Goal: Information Seeking & Learning: Find contact information

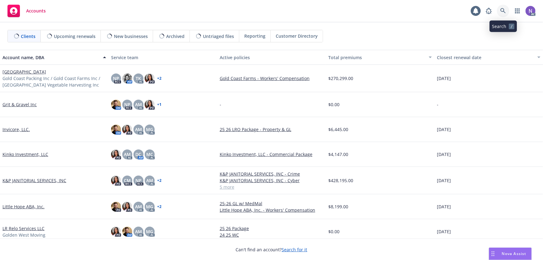
click at [502, 10] on icon at bounding box center [503, 11] width 6 height 6
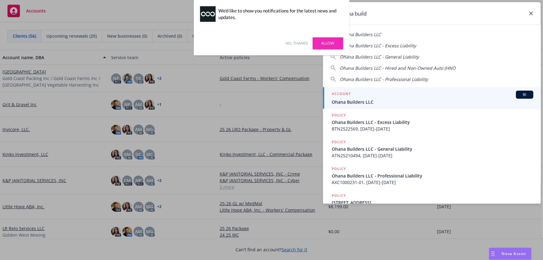
type input "ohana build"
click at [368, 100] on span "Ohana Builders LLC" at bounding box center [433, 102] width 202 height 7
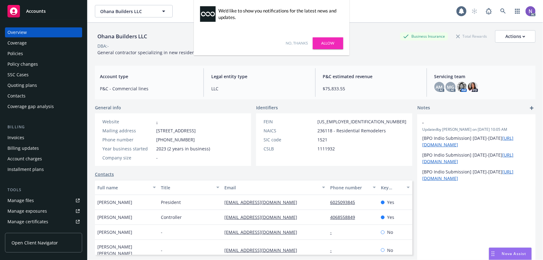
click at [293, 43] on link "No, thanks" at bounding box center [297, 43] width 22 height 6
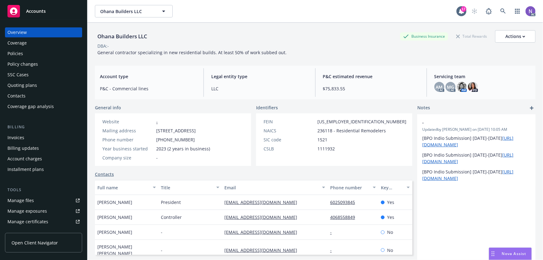
click at [37, 85] on div "Quoting plans" at bounding box center [43, 85] width 72 height 10
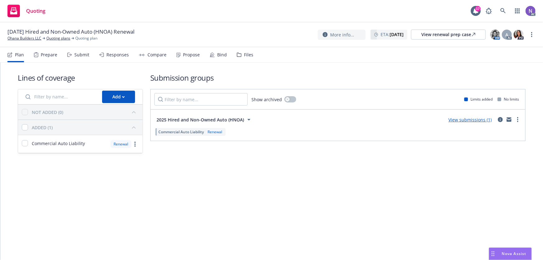
click at [244, 52] on div "Files" at bounding box center [248, 54] width 9 height 5
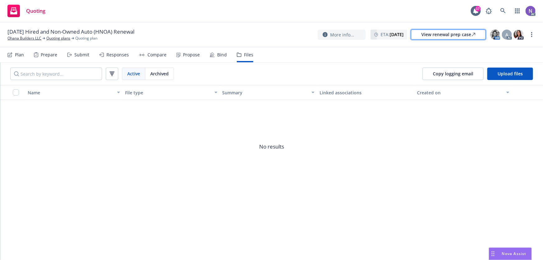
click at [434, 38] on div "View renewal prep case" at bounding box center [448, 34] width 54 height 9
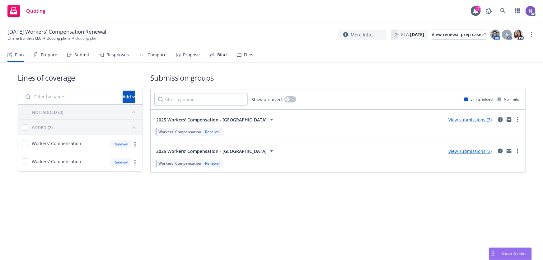
click at [249, 54] on div "Files" at bounding box center [248, 54] width 9 height 5
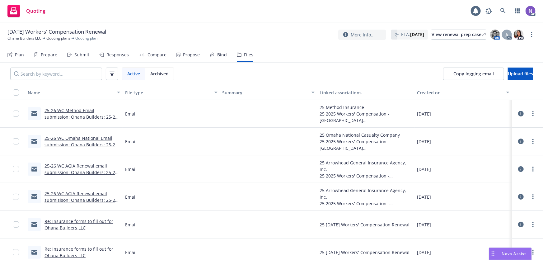
click at [44, 59] on div "Prepare" at bounding box center [45, 54] width 23 height 15
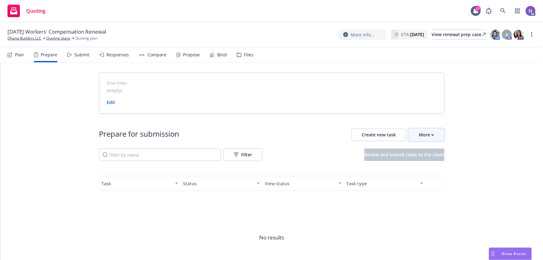
click at [423, 138] on div "More" at bounding box center [426, 135] width 15 height 12
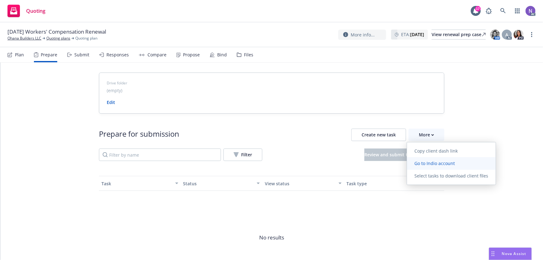
click at [429, 165] on span "Go to Indio account" at bounding box center [434, 163] width 55 height 6
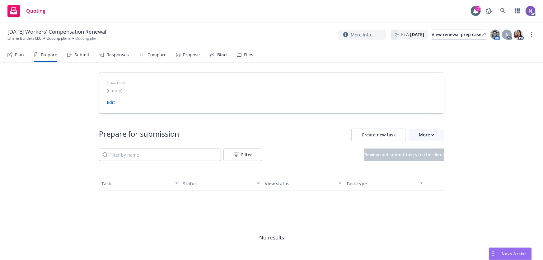
click at [237, 57] on icon at bounding box center [239, 55] width 5 height 4
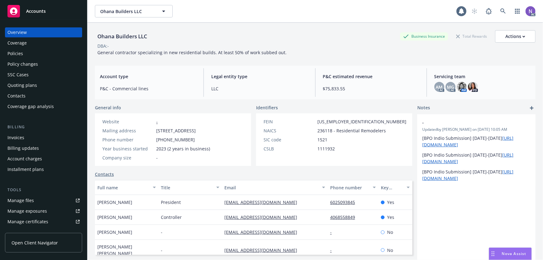
click at [54, 57] on div "Policies" at bounding box center [43, 54] width 72 height 10
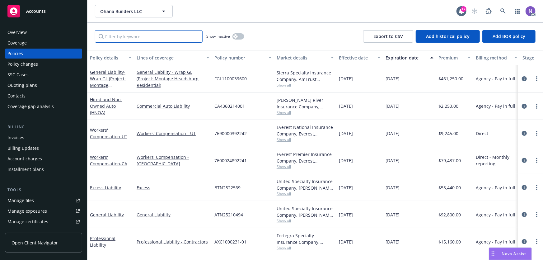
click at [129, 35] on input "Filter by keyword..." at bounding box center [149, 36] width 108 height 12
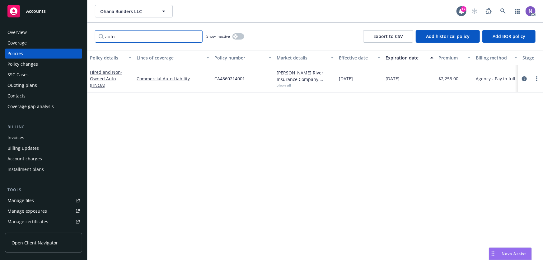
type input "auto"
click at [239, 35] on button "button" at bounding box center [238, 36] width 12 height 6
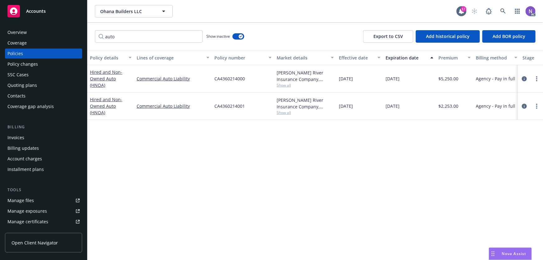
click at [283, 85] on span "Show all" at bounding box center [304, 84] width 57 height 5
click at [525, 79] on icon "circleInformation" at bounding box center [524, 78] width 5 height 5
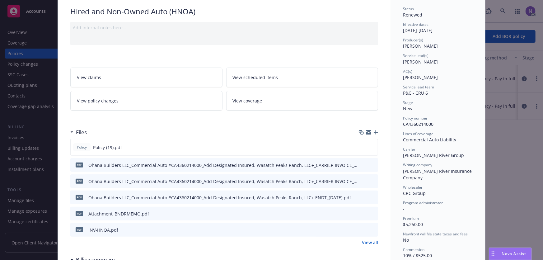
scroll to position [141, 0]
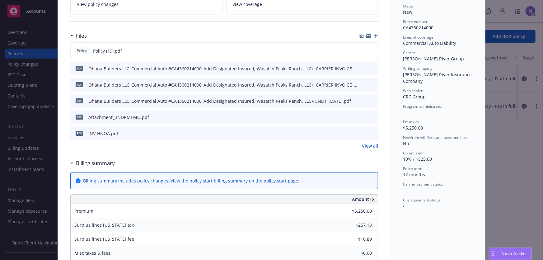
click at [369, 146] on link "View all" at bounding box center [370, 145] width 16 height 7
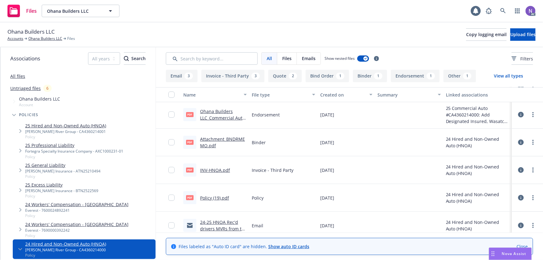
scroll to position [141, 0]
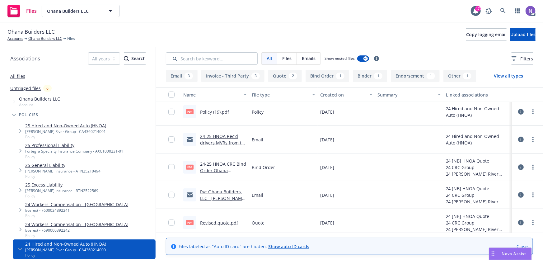
click at [233, 143] on link "24-25 HNOA Rec'd drivers MVRs from the insured: Ohana Builders: Hired-Non-Owned…" at bounding box center [223, 152] width 47 height 39
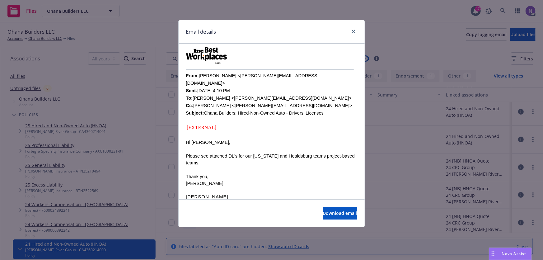
scroll to position [169, 0]
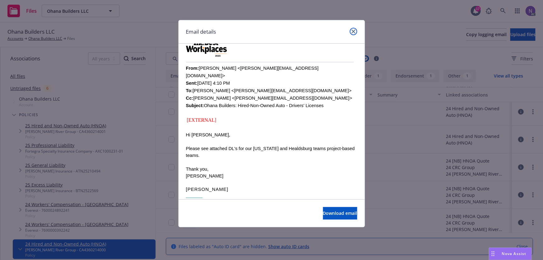
click at [355, 30] on link "close" at bounding box center [353, 31] width 7 height 7
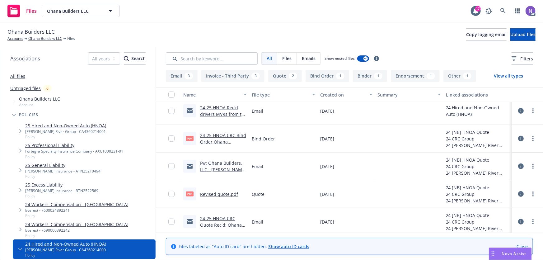
click at [233, 169] on link "Fw: Ohana Builders, LLC - [PERSON_NAME] HNOA Quote - Eff [DATE] [SYS*REF#127952…" at bounding box center [223, 176] width 46 height 32
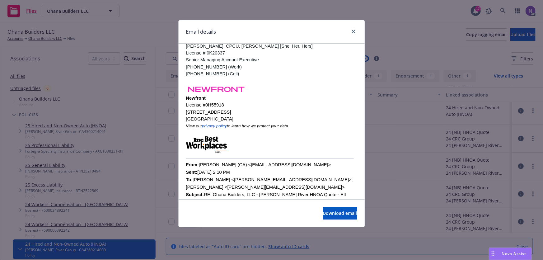
scroll to position [85, 0]
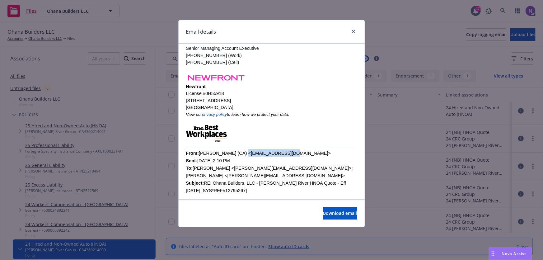
drag, startPoint x: 279, startPoint y: 152, endPoint x: 236, endPoint y: 149, distance: 43.3
click at [236, 151] on font "From: Homer Paran (CA) <Hparan@CRCGroup.com> Sent: Monday, June 24, 2024 2:10 P…" at bounding box center [269, 172] width 167 height 42
copy font "[EMAIL_ADDRESS][DOMAIN_NAME]"
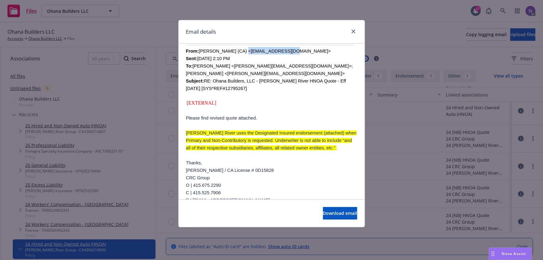
scroll to position [198, 0]
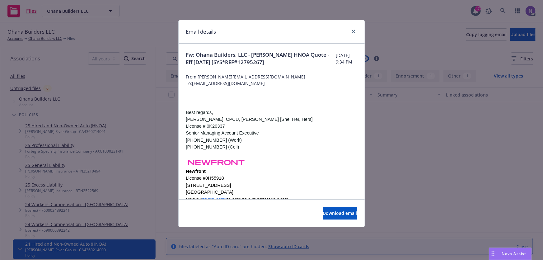
scroll to position [198, 0]
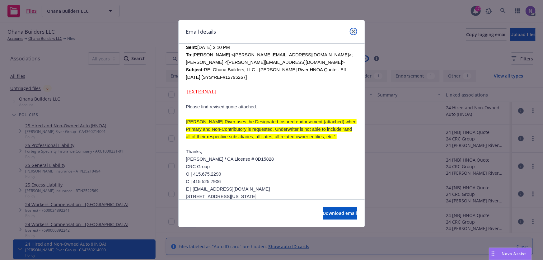
click at [354, 30] on icon "close" at bounding box center [353, 32] width 4 height 4
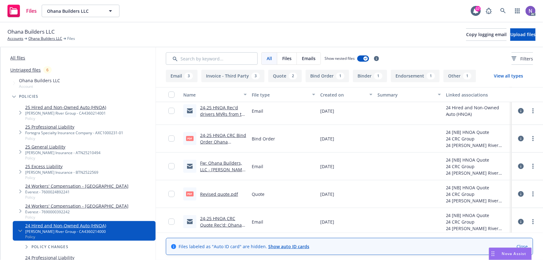
scroll to position [28, 0]
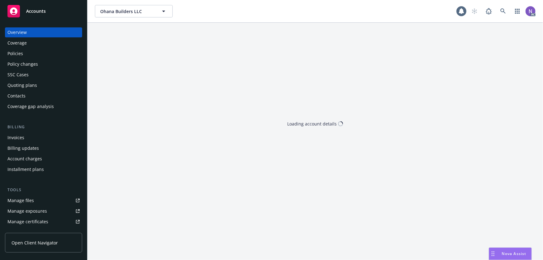
click at [47, 49] on div "Policies" at bounding box center [43, 54] width 72 height 10
